Goal: Task Accomplishment & Management: Use online tool/utility

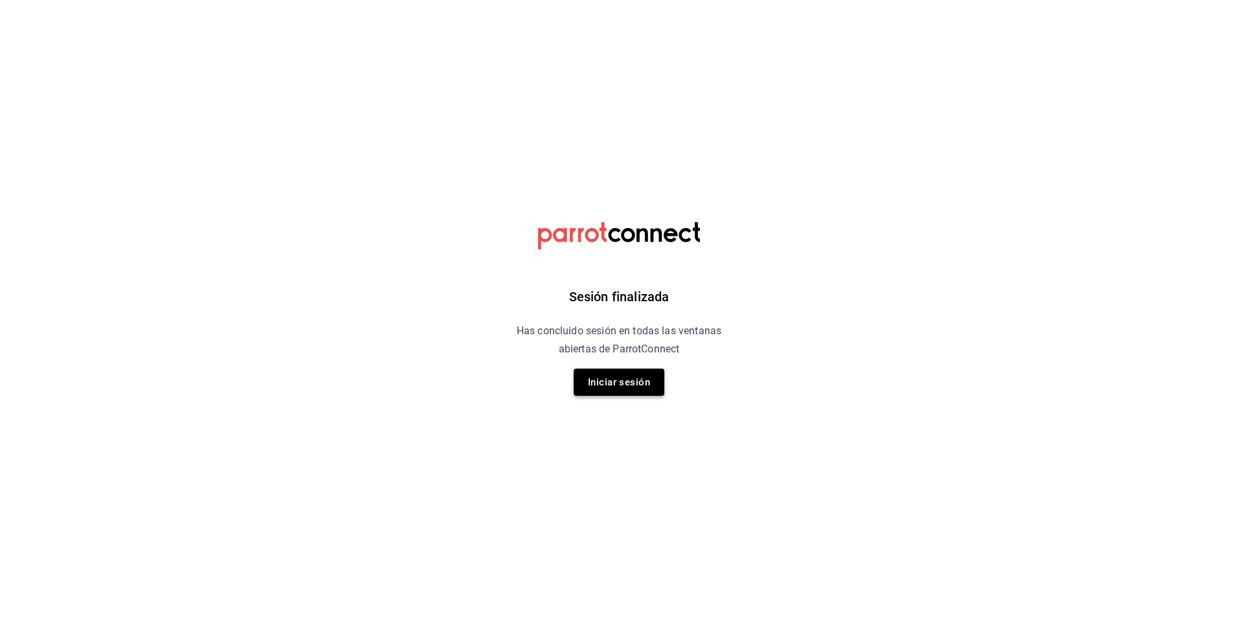
click at [656, 385] on button "Iniciar sesión" at bounding box center [618, 381] width 91 height 27
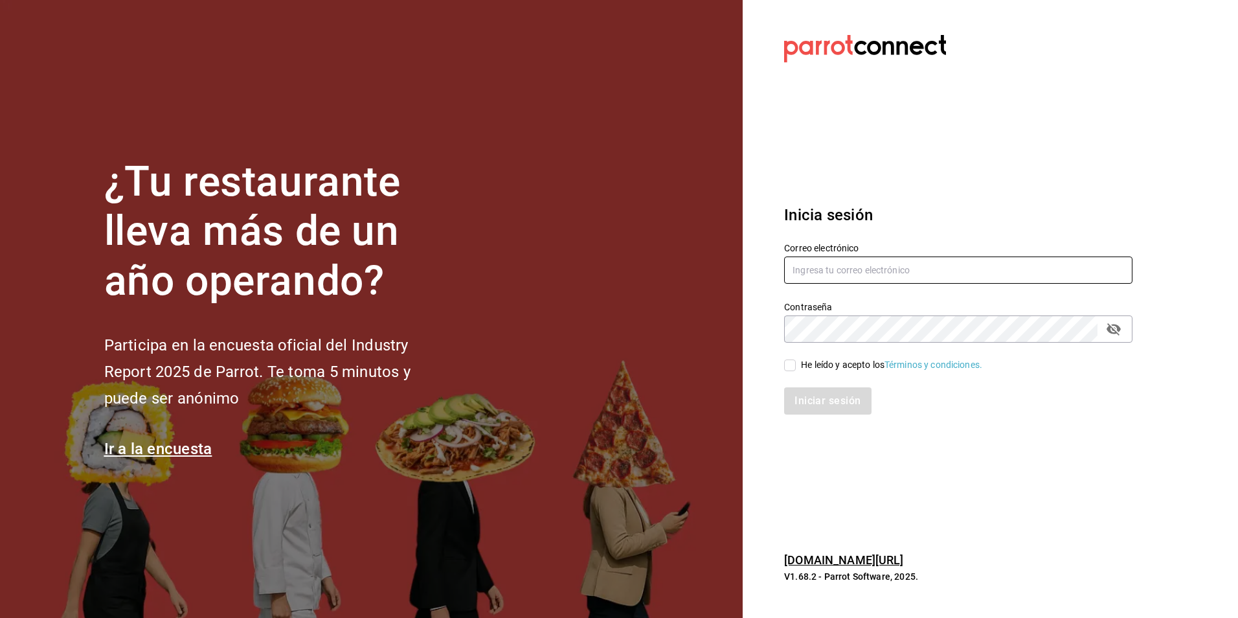
type input "[PERSON_NAME][EMAIL_ADDRESS][PERSON_NAME][DOMAIN_NAME]"
click at [792, 362] on input "He leído y acepto los Términos y condiciones." at bounding box center [790, 365] width 12 height 12
checkbox input "true"
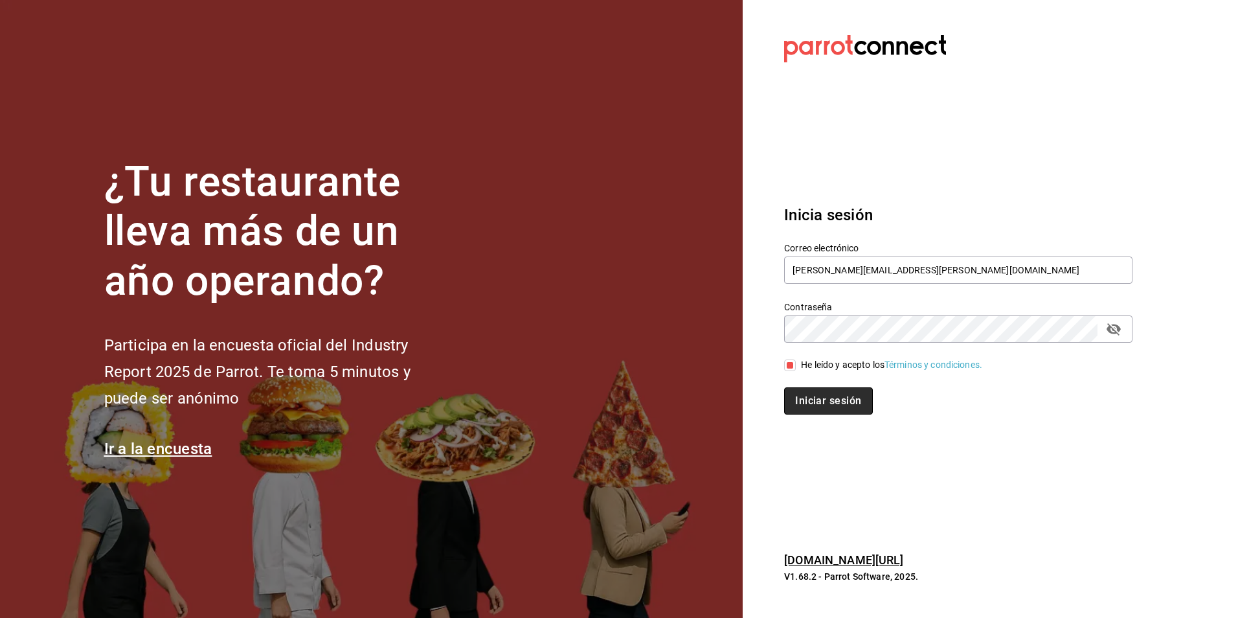
click at [844, 405] on button "Iniciar sesión" at bounding box center [828, 400] width 88 height 27
